Goal: Information Seeking & Learning: Learn about a topic

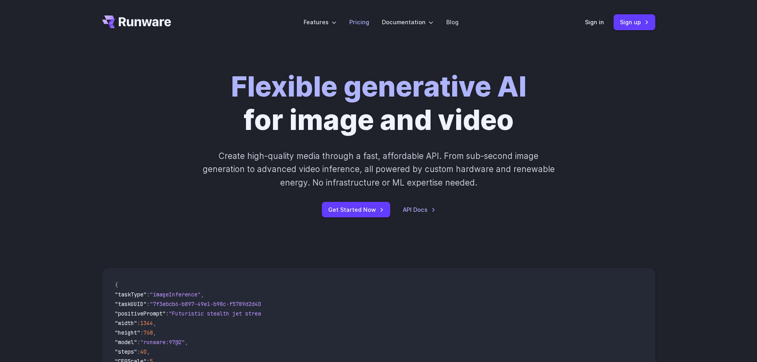
click at [365, 19] on link "Pricing" at bounding box center [359, 21] width 20 height 9
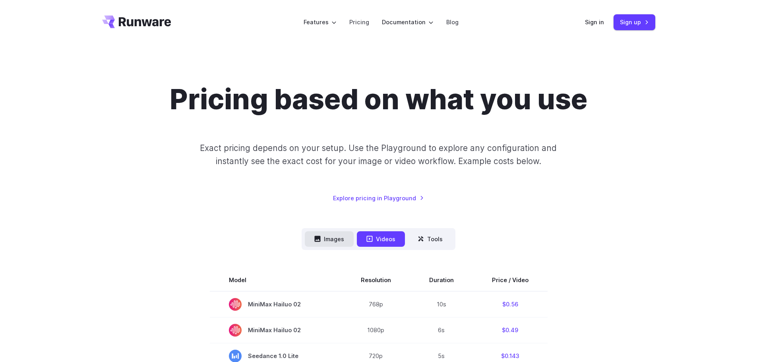
click at [336, 240] on button "Images" at bounding box center [329, 238] width 49 height 15
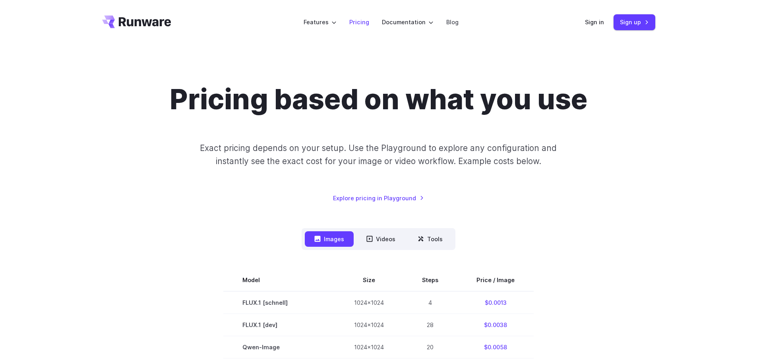
click at [358, 20] on link "Pricing" at bounding box center [359, 21] width 20 height 9
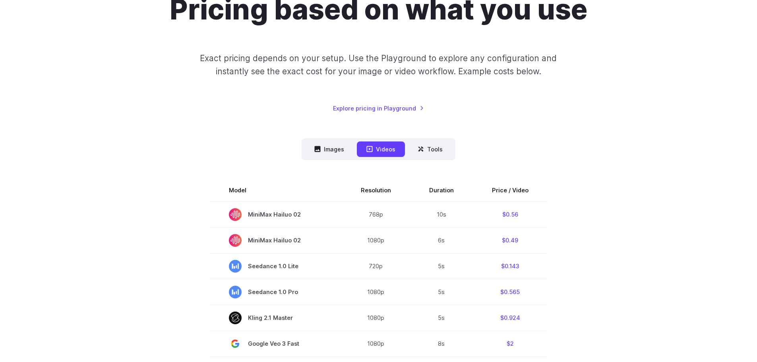
scroll to position [119, 0]
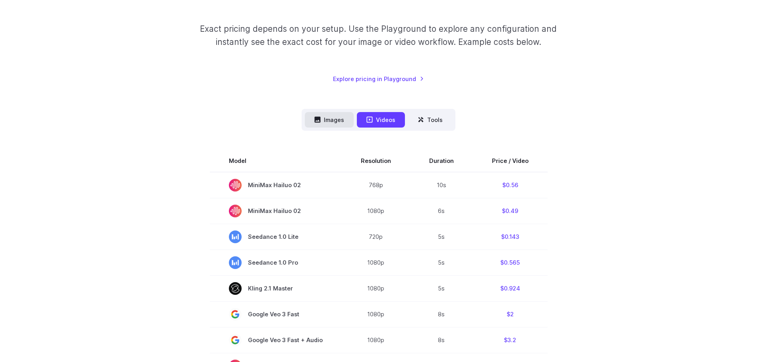
click at [331, 124] on button "Images" at bounding box center [329, 119] width 49 height 15
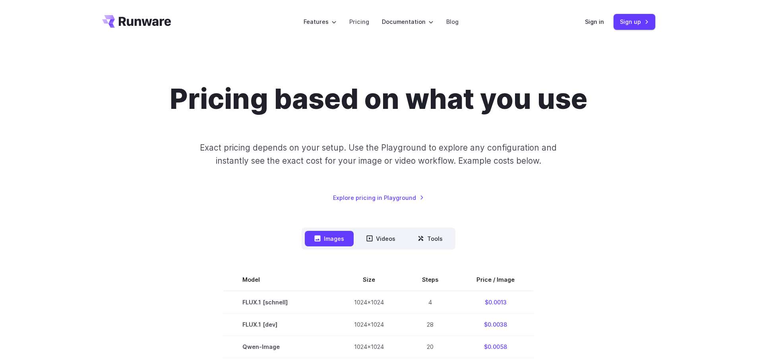
scroll to position [0, 0]
click at [391, 201] on link "Explore pricing in Playground" at bounding box center [378, 198] width 91 height 9
click at [357, 22] on link "Pricing" at bounding box center [359, 21] width 20 height 9
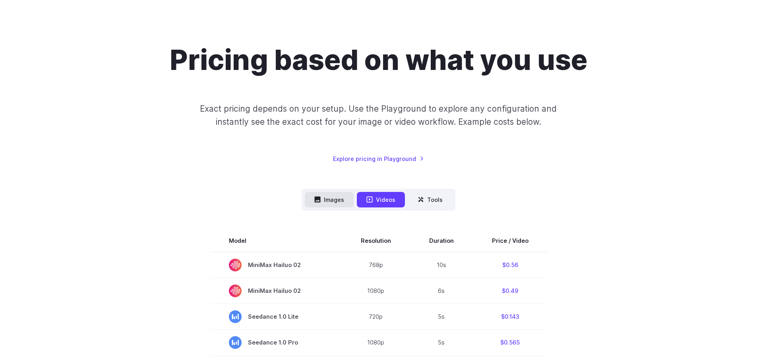
scroll to position [40, 0]
click at [325, 202] on button "Images" at bounding box center [329, 199] width 49 height 15
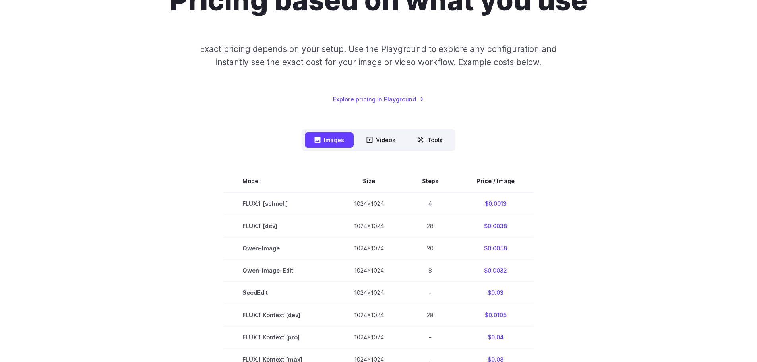
scroll to position [0, 0]
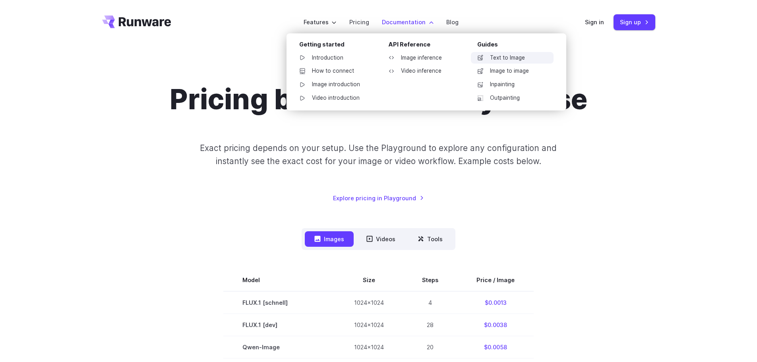
click at [510, 58] on link "Text to Image" at bounding box center [512, 58] width 83 height 12
